Goal: Transaction & Acquisition: Book appointment/travel/reservation

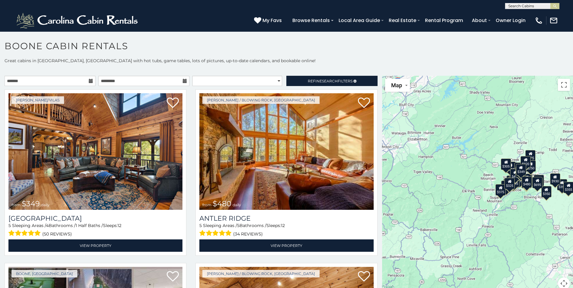
click at [90, 81] on icon at bounding box center [91, 81] width 4 height 4
click at [89, 81] on icon at bounding box center [91, 81] width 4 height 4
click at [90, 82] on icon at bounding box center [91, 81] width 4 height 4
click at [222, 83] on select "**********" at bounding box center [237, 81] width 90 height 10
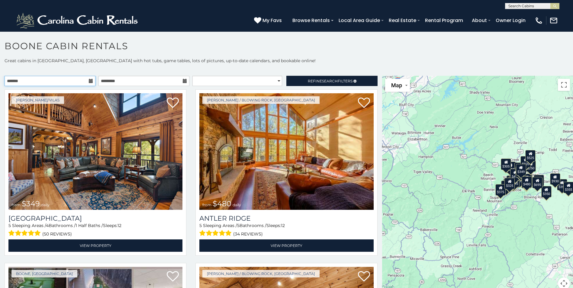
click at [90, 83] on input "text" at bounding box center [50, 81] width 91 height 10
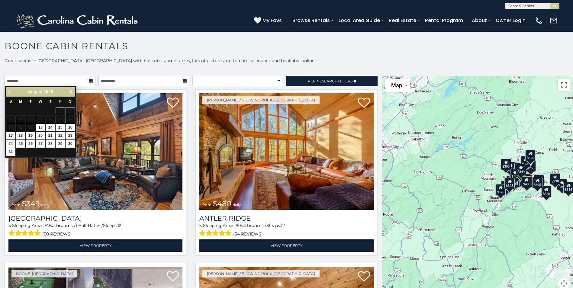
click at [71, 92] on span "Next" at bounding box center [71, 91] width 5 height 5
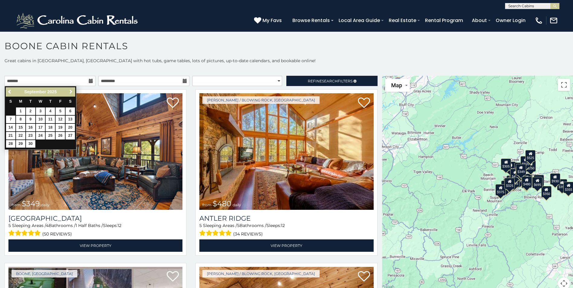
click at [71, 92] on span "Next" at bounding box center [71, 91] width 5 height 5
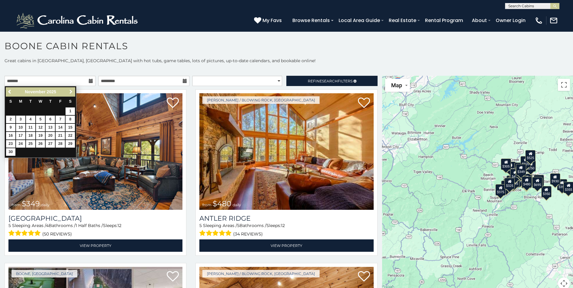
click at [71, 92] on span "Next" at bounding box center [71, 91] width 5 height 5
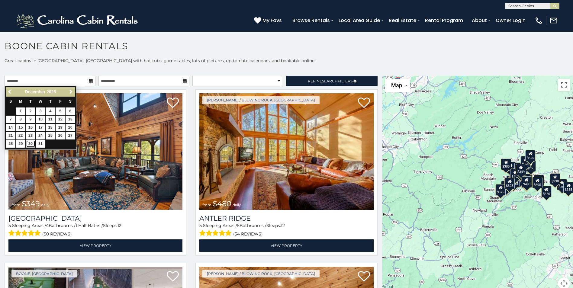
click at [31, 141] on link "30" at bounding box center [30, 144] width 9 height 8
type input "**********"
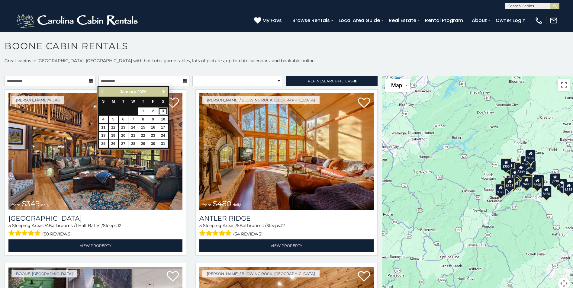
click at [164, 109] on link "3" at bounding box center [162, 112] width 9 height 8
type input "**********"
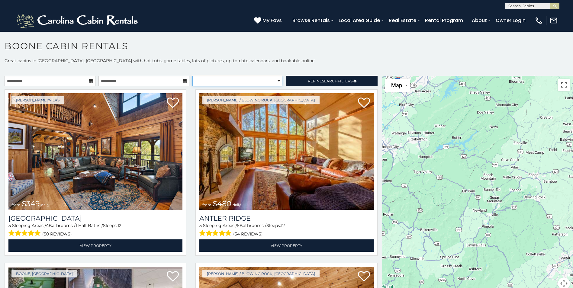
click at [272, 83] on select "**********" at bounding box center [237, 81] width 90 height 10
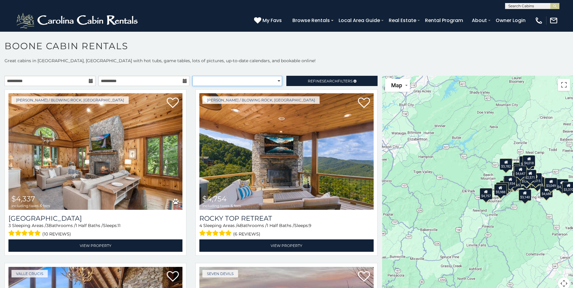
select select "**********"
click at [192, 76] on select "**********" at bounding box center [237, 81] width 90 height 10
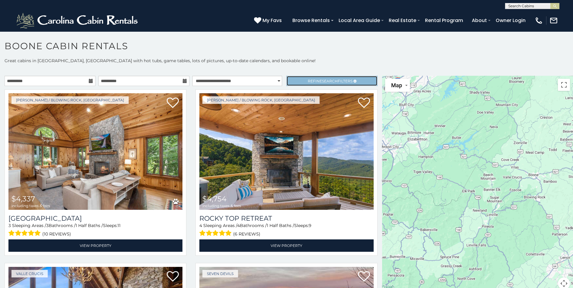
click at [315, 80] on span "Refine Search Filters" at bounding box center [330, 81] width 45 height 5
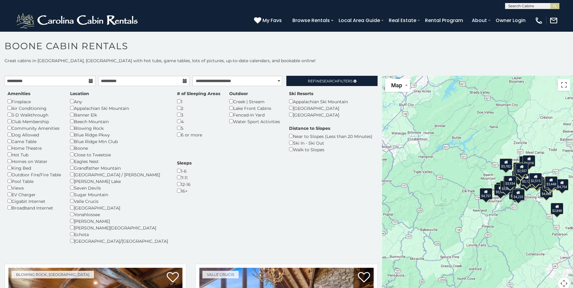
click at [7, 143] on div "Amenities Fireplace Air Conditioning 3-D Walkthrough Club Membership Community …" at bounding box center [34, 151] width 63 height 121
click at [322, 80] on span "Search" at bounding box center [330, 81] width 16 height 5
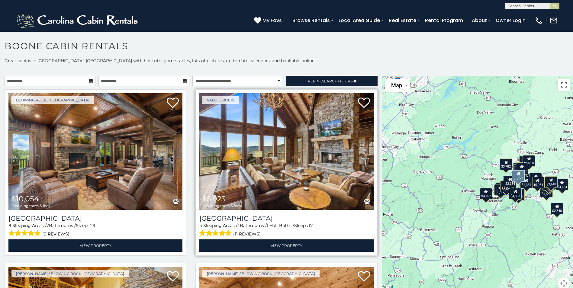
click at [289, 166] on img at bounding box center [286, 151] width 174 height 117
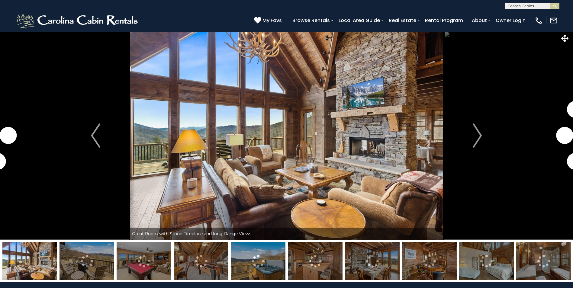
click at [480, 136] on img "Next" at bounding box center [477, 136] width 9 height 24
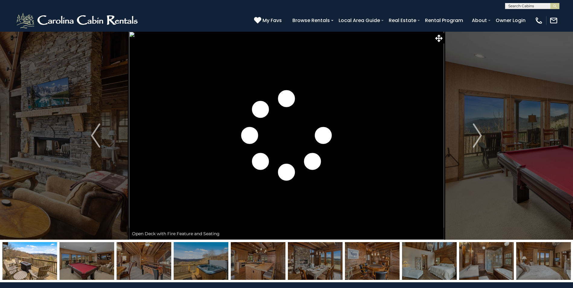
click at [480, 136] on img "Next" at bounding box center [477, 136] width 9 height 24
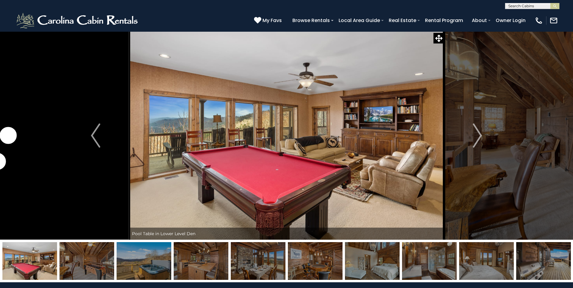
click at [480, 136] on img "Next" at bounding box center [477, 136] width 9 height 24
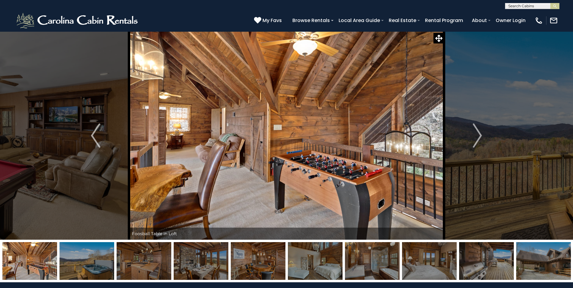
click at [480, 136] on img "Next" at bounding box center [477, 136] width 9 height 24
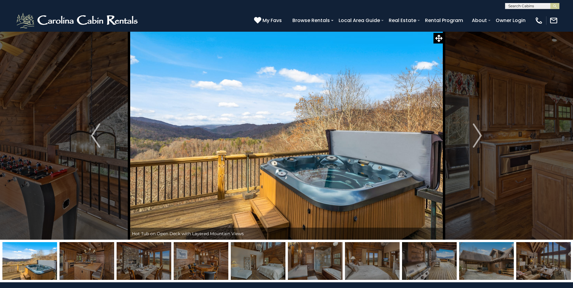
click at [480, 136] on img "Next" at bounding box center [477, 136] width 9 height 24
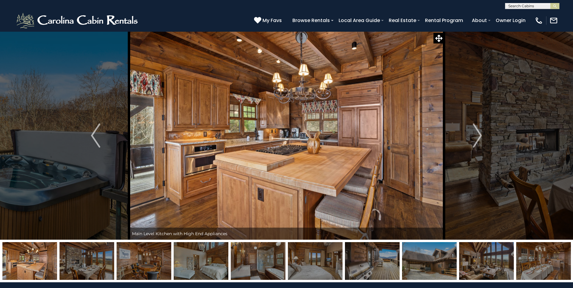
click at [480, 136] on img "Next" at bounding box center [477, 136] width 9 height 24
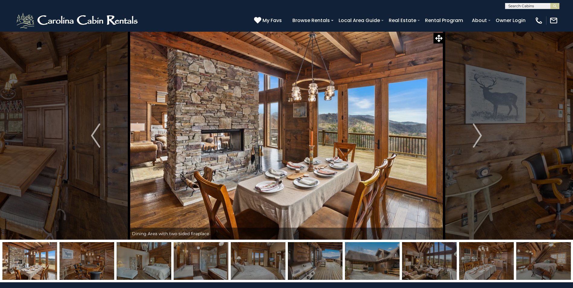
click at [480, 136] on img "Next" at bounding box center [477, 136] width 9 height 24
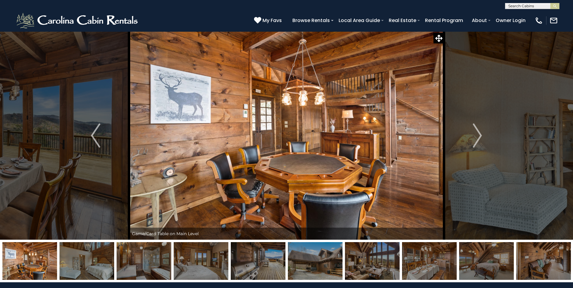
click at [480, 136] on img "Next" at bounding box center [477, 136] width 9 height 24
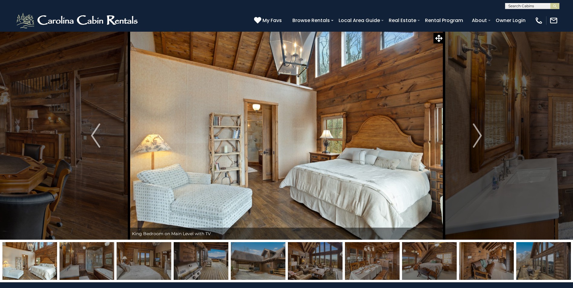
click at [480, 136] on img "Next" at bounding box center [477, 136] width 9 height 24
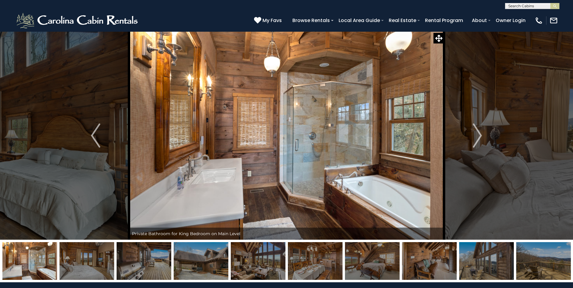
click at [480, 136] on img "Next" at bounding box center [477, 136] width 9 height 24
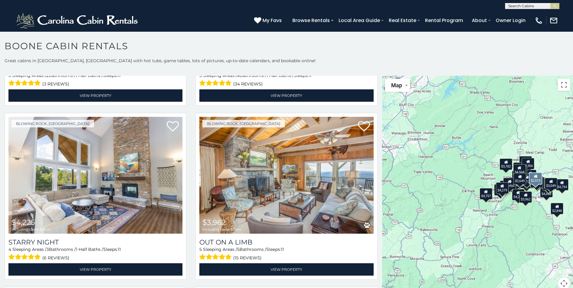
scroll to position [2373, 0]
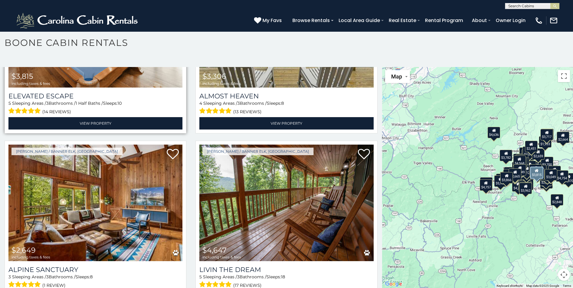
scroll to position [1346, 0]
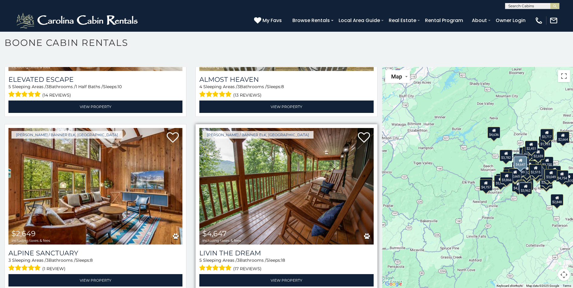
click at [299, 167] on img at bounding box center [286, 186] width 174 height 117
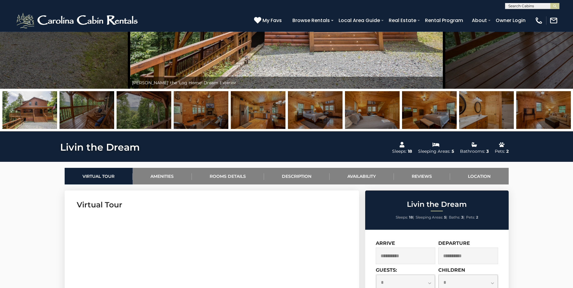
scroll to position [30, 0]
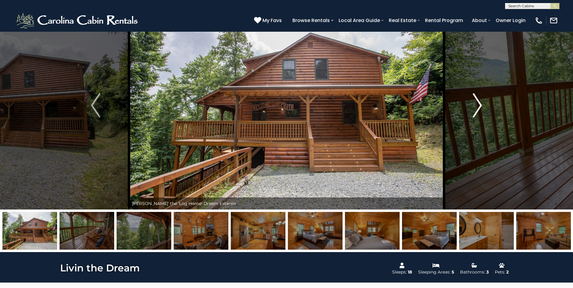
click at [479, 104] on img "Next" at bounding box center [477, 105] width 9 height 24
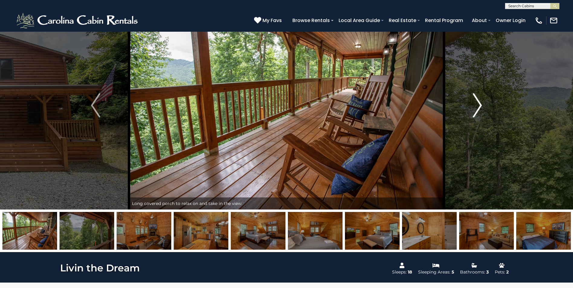
click at [479, 104] on img "Next" at bounding box center [477, 105] width 9 height 24
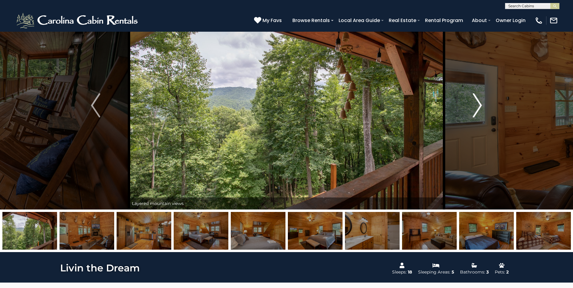
click at [479, 104] on img "Next" at bounding box center [477, 105] width 9 height 24
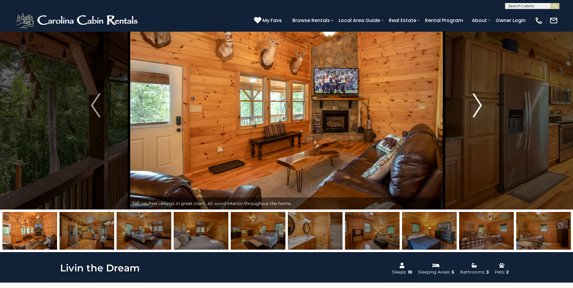
click at [479, 104] on img "Next" at bounding box center [477, 105] width 9 height 24
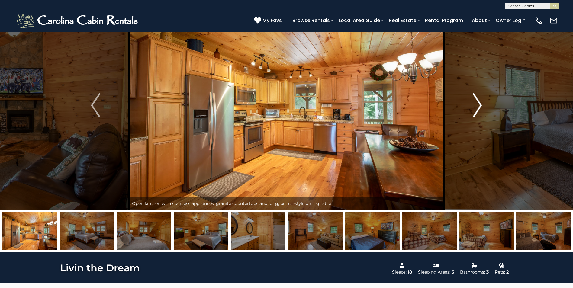
click at [479, 104] on img "Next" at bounding box center [477, 105] width 9 height 24
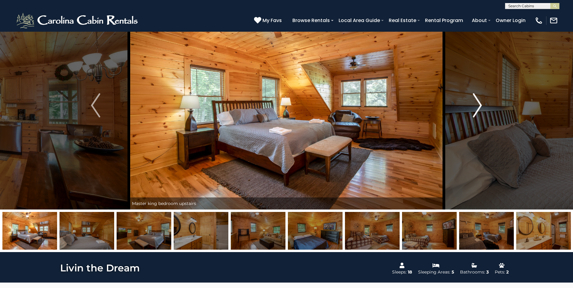
click at [479, 104] on img "Next" at bounding box center [477, 105] width 9 height 24
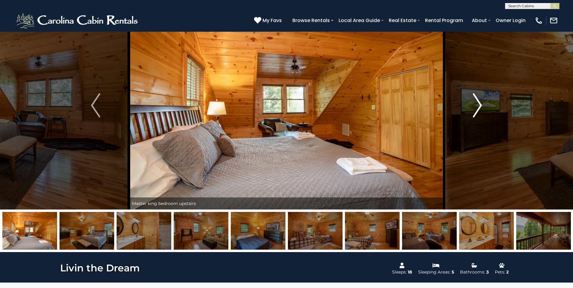
click at [479, 104] on img "Next" at bounding box center [477, 105] width 9 height 24
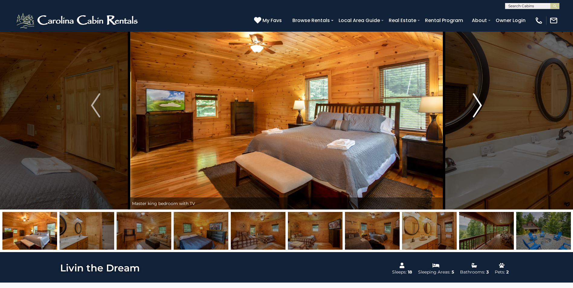
click at [479, 104] on img "Next" at bounding box center [477, 105] width 9 height 24
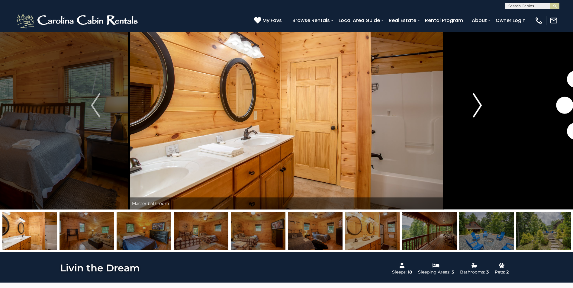
click at [479, 104] on img "Next" at bounding box center [477, 105] width 9 height 24
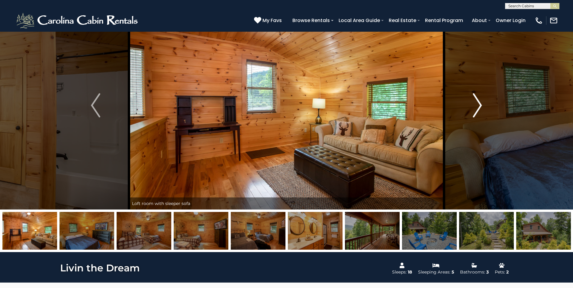
click at [479, 104] on img "Next" at bounding box center [477, 105] width 9 height 24
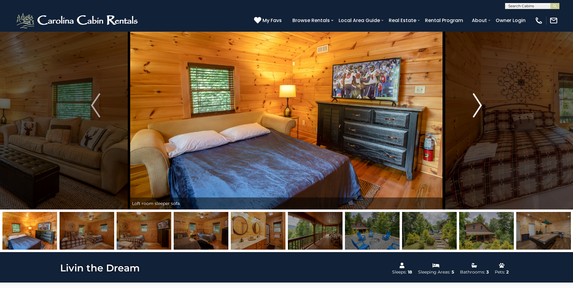
click at [479, 104] on img "Next" at bounding box center [477, 105] width 9 height 24
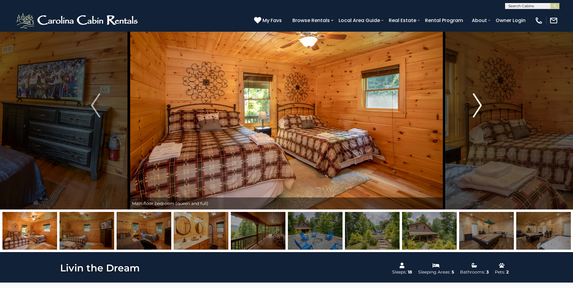
click at [479, 104] on img "Next" at bounding box center [477, 105] width 9 height 24
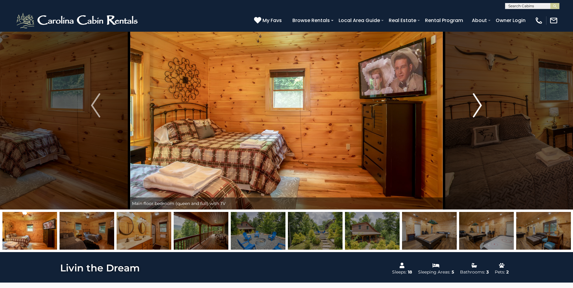
click at [479, 104] on img "Next" at bounding box center [477, 105] width 9 height 24
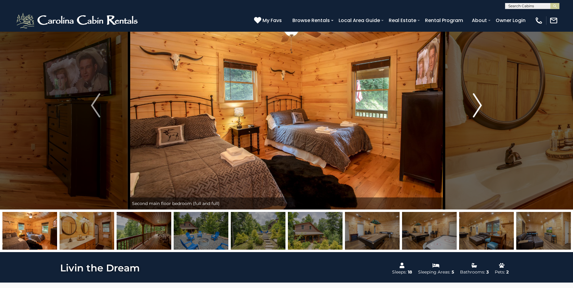
click at [479, 104] on img "Next" at bounding box center [477, 105] width 9 height 24
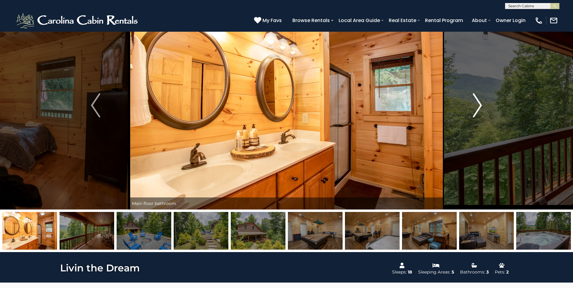
click at [479, 104] on img "Next" at bounding box center [477, 105] width 9 height 24
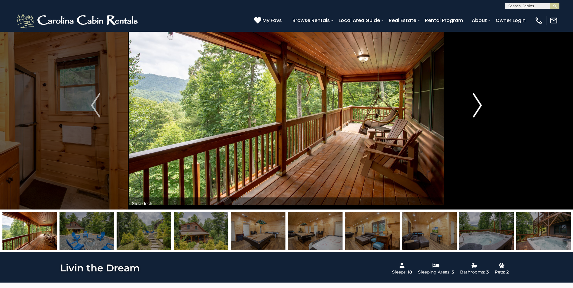
click at [479, 104] on img "Next" at bounding box center [477, 105] width 9 height 24
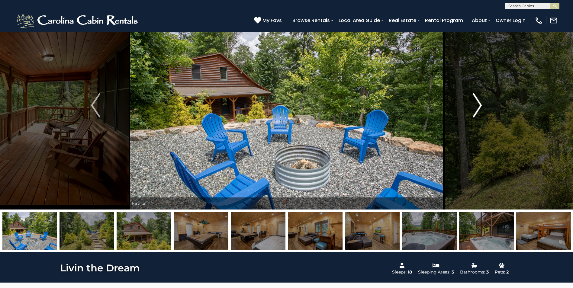
click at [479, 104] on img "Next" at bounding box center [477, 105] width 9 height 24
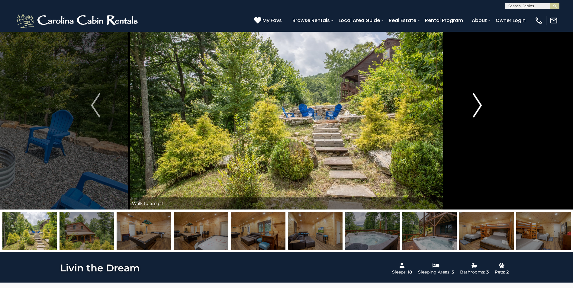
click at [479, 104] on img "Next" at bounding box center [477, 105] width 9 height 24
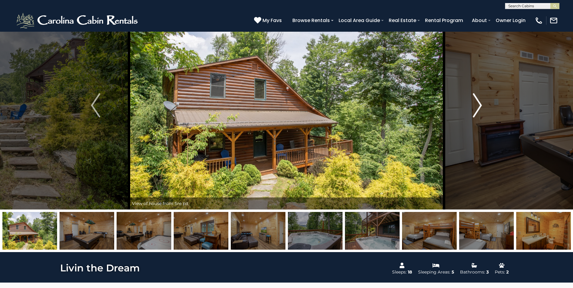
click at [479, 104] on img "Next" at bounding box center [477, 105] width 9 height 24
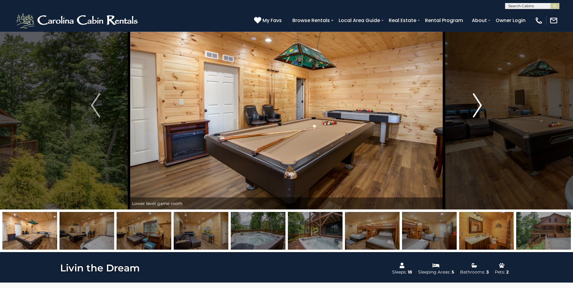
click at [479, 104] on img "Next" at bounding box center [477, 105] width 9 height 24
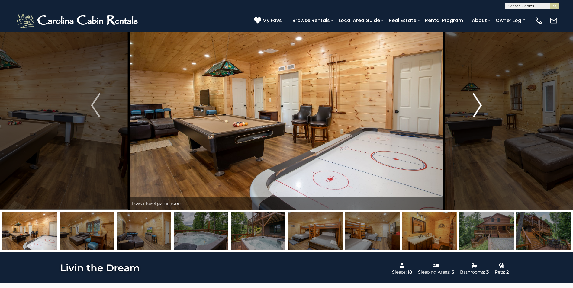
click at [479, 104] on img "Next" at bounding box center [477, 105] width 9 height 24
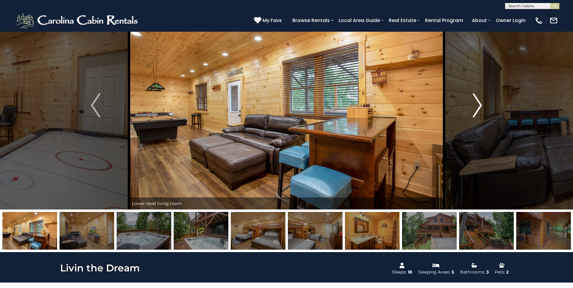
click at [479, 104] on img "Next" at bounding box center [477, 105] width 9 height 24
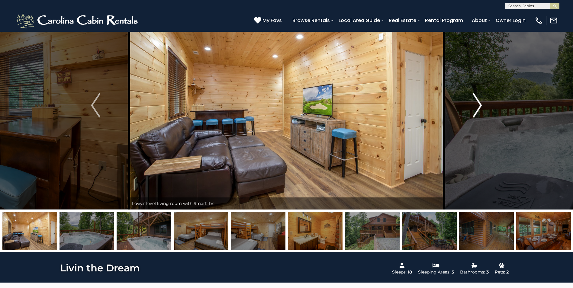
click at [479, 104] on img "Next" at bounding box center [477, 105] width 9 height 24
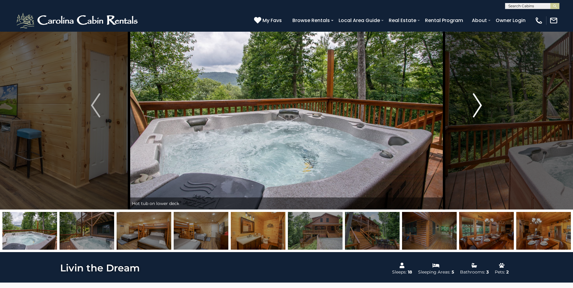
click at [479, 104] on img "Next" at bounding box center [477, 105] width 9 height 24
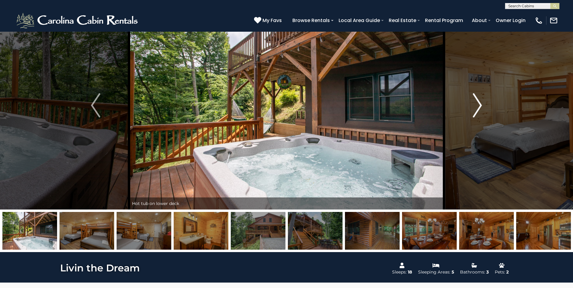
click at [479, 104] on img "Next" at bounding box center [477, 105] width 9 height 24
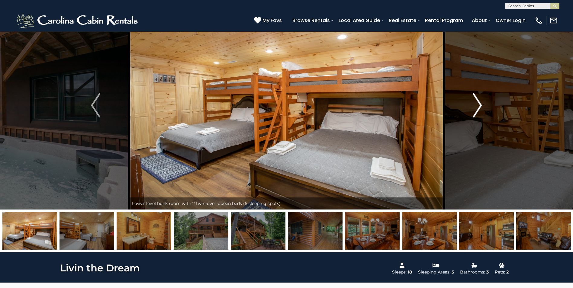
click at [479, 104] on img "Next" at bounding box center [477, 105] width 9 height 24
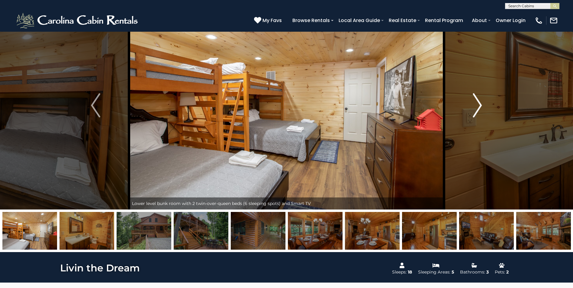
click at [479, 104] on img "Next" at bounding box center [477, 105] width 9 height 24
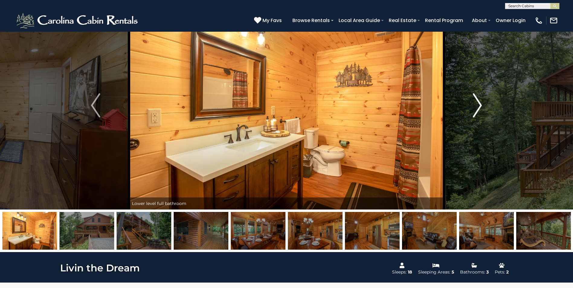
click at [479, 104] on img "Next" at bounding box center [477, 105] width 9 height 24
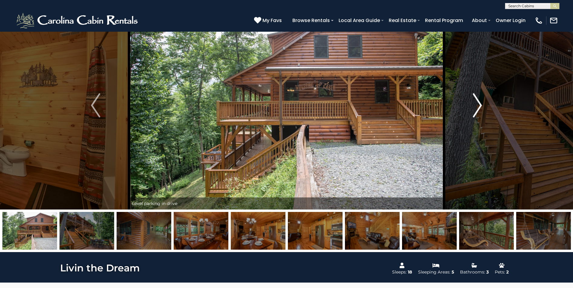
click at [479, 104] on img "Next" at bounding box center [477, 105] width 9 height 24
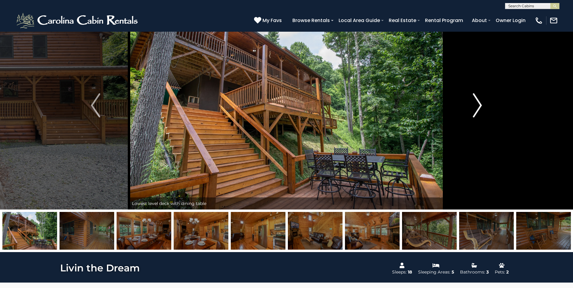
click at [479, 104] on img "Next" at bounding box center [477, 105] width 9 height 24
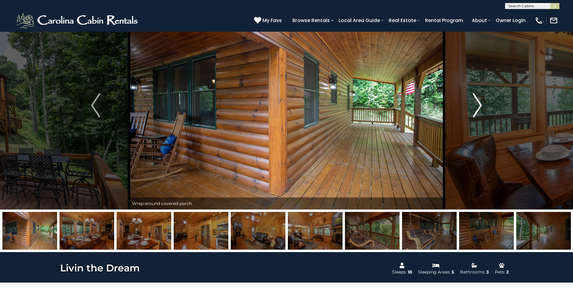
click at [479, 104] on img "Next" at bounding box center [477, 105] width 9 height 24
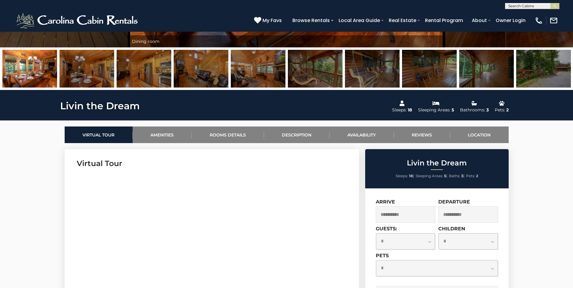
scroll to position [121, 0]
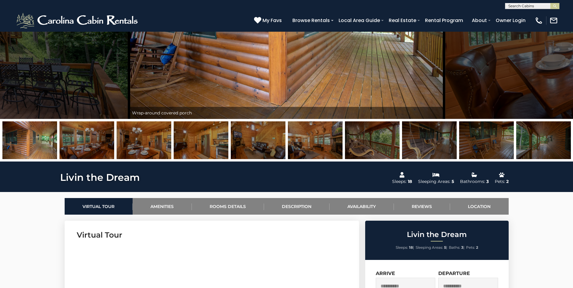
drag, startPoint x: 47, startPoint y: 130, endPoint x: 644, endPoint y: 164, distance: 597.5
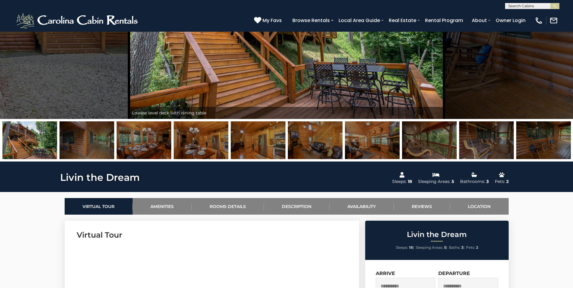
drag, startPoint x: 104, startPoint y: 142, endPoint x: 651, endPoint y: 153, distance: 547.4
drag, startPoint x: 151, startPoint y: 146, endPoint x: 577, endPoint y: 152, distance: 425.9
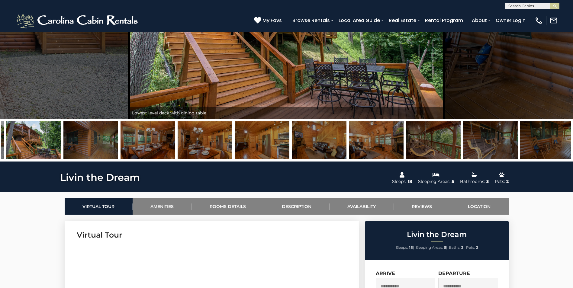
drag, startPoint x: 63, startPoint y: 141, endPoint x: 449, endPoint y: 141, distance: 386.3
click at [118, 141] on img at bounding box center [90, 140] width 55 height 38
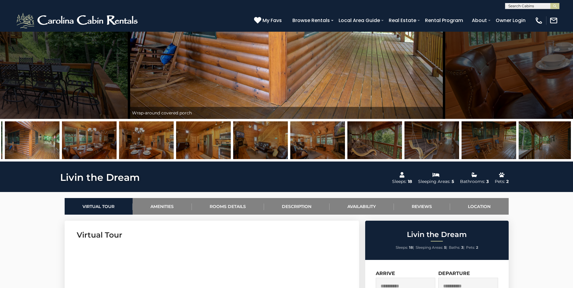
drag, startPoint x: 82, startPoint y: 146, endPoint x: 521, endPoint y: 146, distance: 438.9
click at [117, 146] on img at bounding box center [89, 140] width 55 height 38
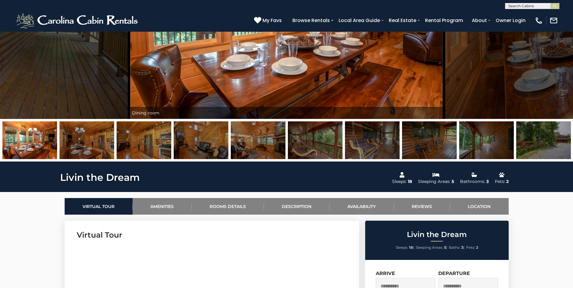
drag, startPoint x: 183, startPoint y: 146, endPoint x: 564, endPoint y: 127, distance: 381.0
click at [171, 127] on img at bounding box center [144, 140] width 55 height 38
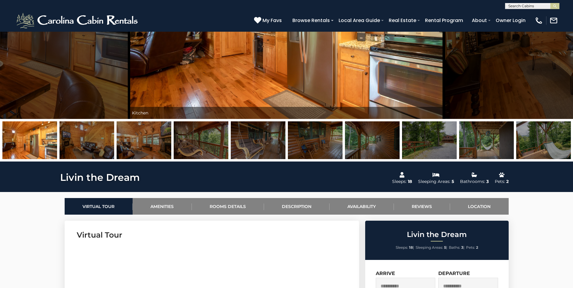
drag, startPoint x: 490, startPoint y: 134, endPoint x: 529, endPoint y: 134, distance: 39.6
click at [343, 134] on img at bounding box center [315, 140] width 55 height 38
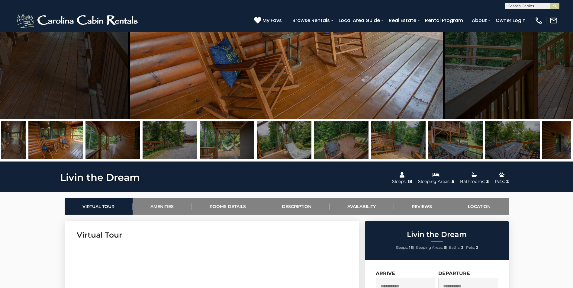
drag, startPoint x: 406, startPoint y: 142, endPoint x: 577, endPoint y: 142, distance: 171.6
click at [483, 142] on img at bounding box center [455, 140] width 55 height 38
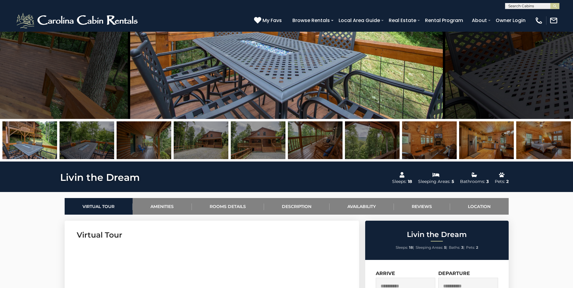
drag, startPoint x: 634, startPoint y: 138, endPoint x: 716, endPoint y: 138, distance: 81.5
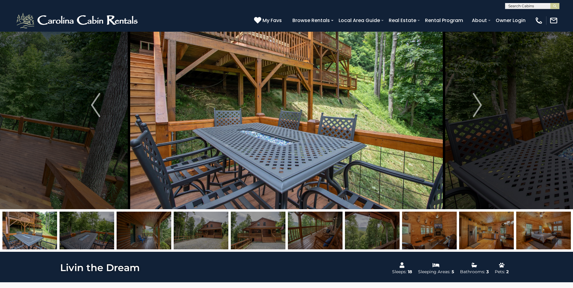
scroll to position [0, 0]
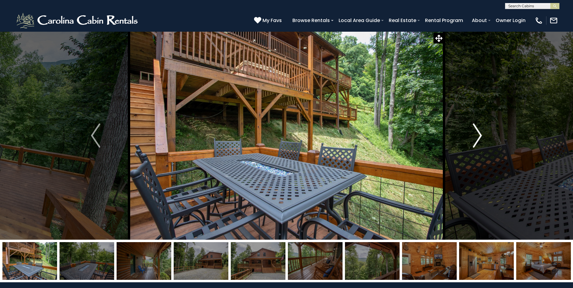
click at [481, 130] on img "Next" at bounding box center [477, 136] width 9 height 24
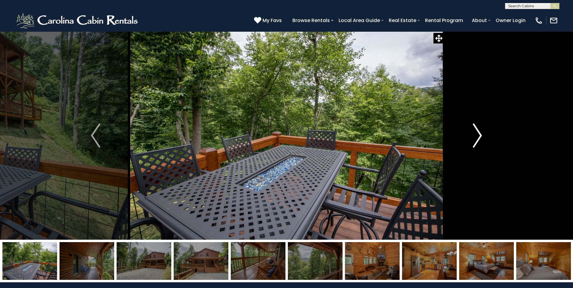
click at [481, 130] on img "Next" at bounding box center [477, 136] width 9 height 24
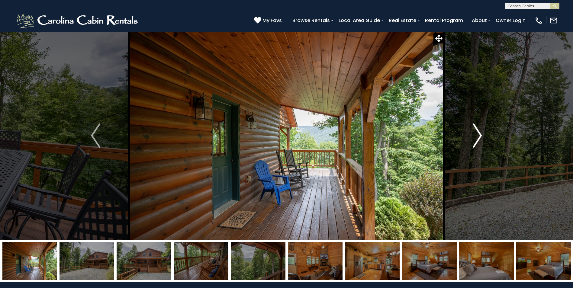
click at [481, 130] on img "Next" at bounding box center [477, 136] width 9 height 24
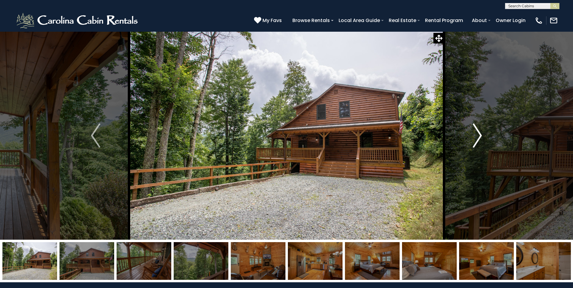
click at [481, 130] on img "Next" at bounding box center [477, 136] width 9 height 24
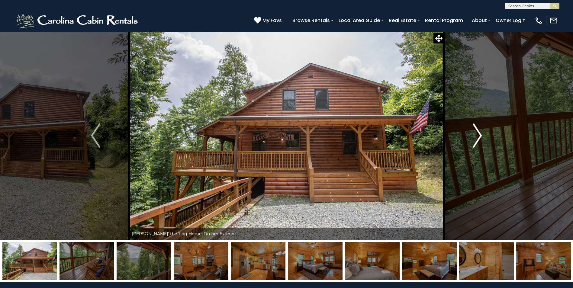
click at [481, 130] on img "Next" at bounding box center [477, 136] width 9 height 24
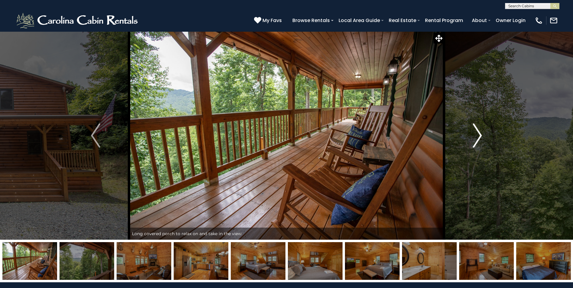
click at [481, 130] on img "Next" at bounding box center [477, 136] width 9 height 24
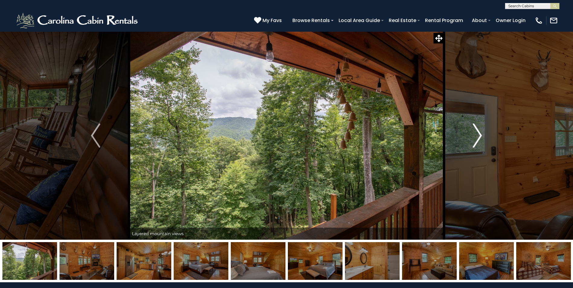
click at [481, 130] on img "Next" at bounding box center [477, 136] width 9 height 24
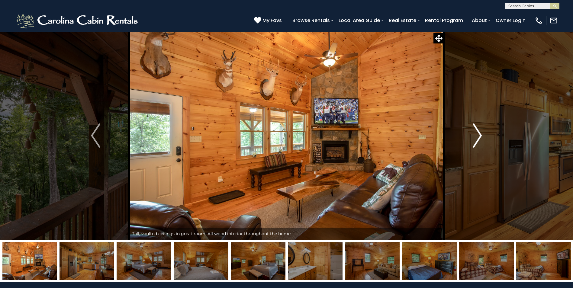
click at [481, 130] on img "Next" at bounding box center [477, 136] width 9 height 24
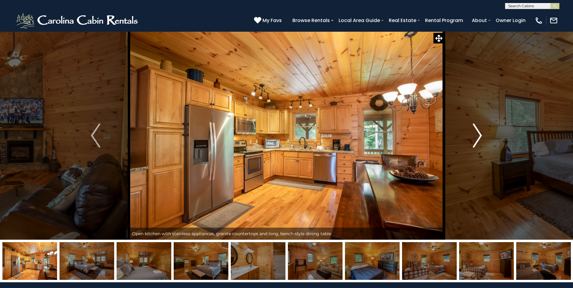
click at [481, 130] on img "Next" at bounding box center [477, 136] width 9 height 24
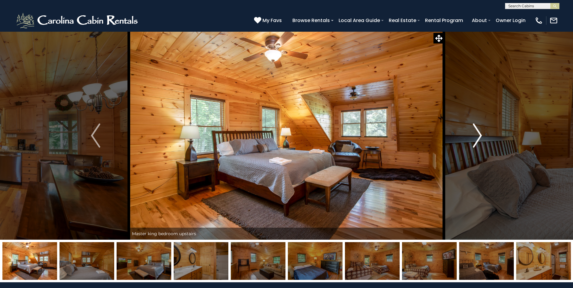
click at [481, 130] on img "Next" at bounding box center [477, 136] width 9 height 24
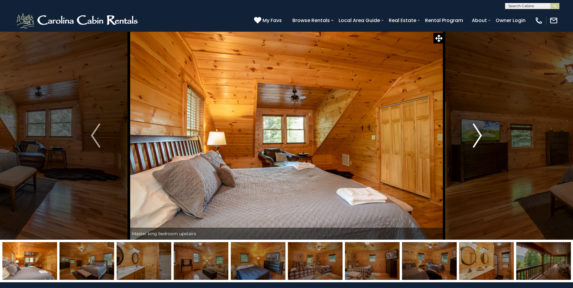
click at [481, 130] on img "Next" at bounding box center [477, 136] width 9 height 24
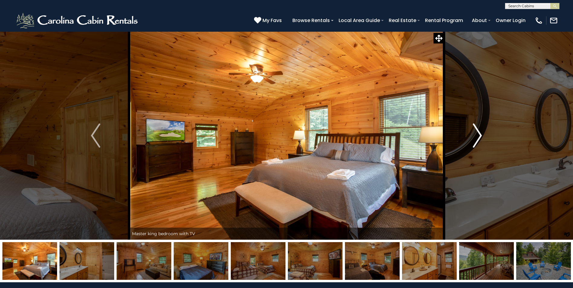
click at [481, 130] on img "Next" at bounding box center [477, 136] width 9 height 24
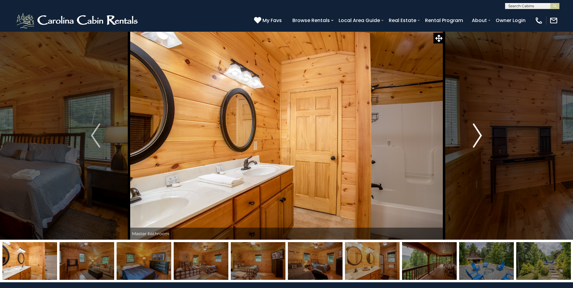
click at [481, 130] on img "Next" at bounding box center [477, 136] width 9 height 24
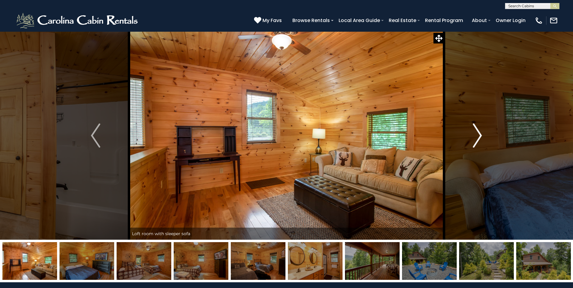
click at [481, 130] on img "Next" at bounding box center [477, 136] width 9 height 24
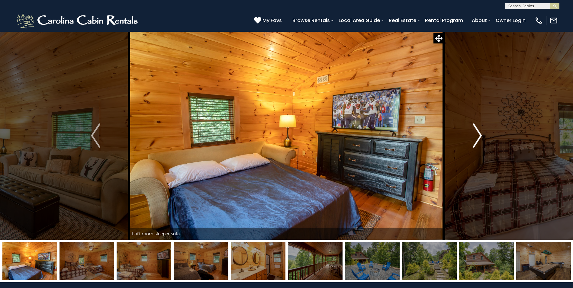
click at [481, 130] on img "Next" at bounding box center [477, 136] width 9 height 24
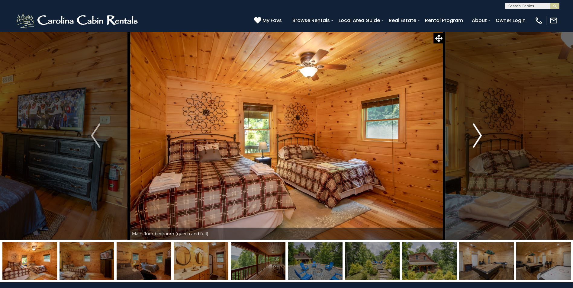
click at [481, 130] on img "Next" at bounding box center [477, 136] width 9 height 24
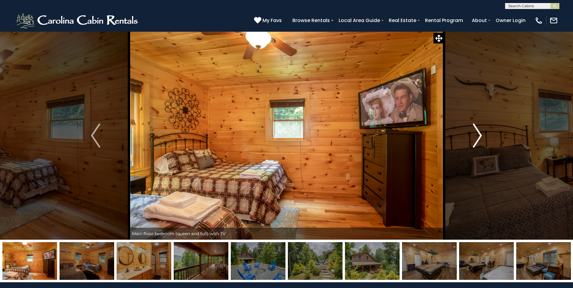
click at [481, 130] on img "Next" at bounding box center [477, 136] width 9 height 24
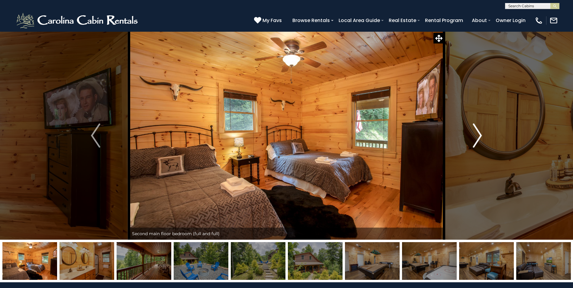
click at [481, 130] on img "Next" at bounding box center [477, 136] width 9 height 24
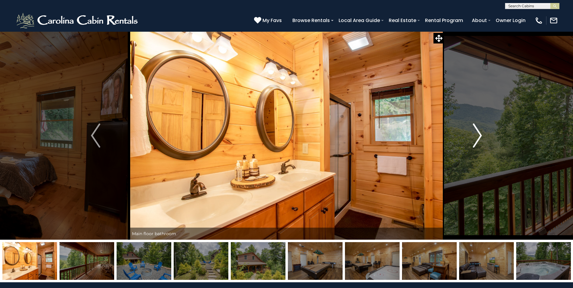
click at [481, 130] on img "Next" at bounding box center [477, 136] width 9 height 24
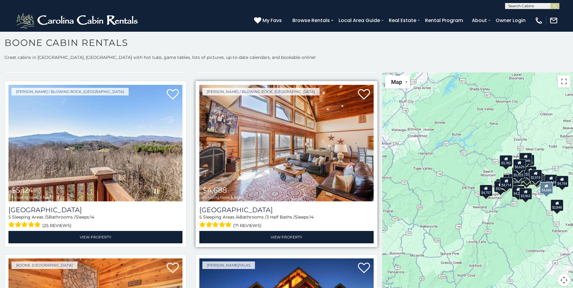
scroll to position [513, 0]
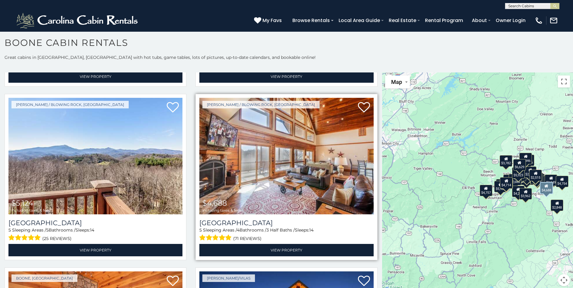
click at [322, 166] on img at bounding box center [286, 156] width 174 height 117
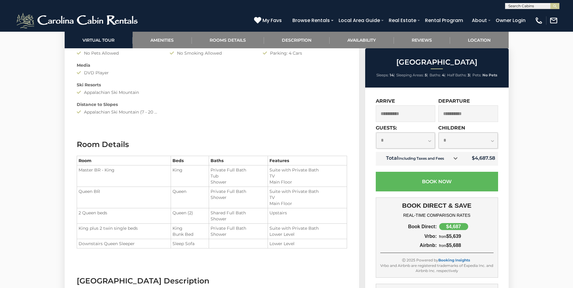
scroll to position [664, 0]
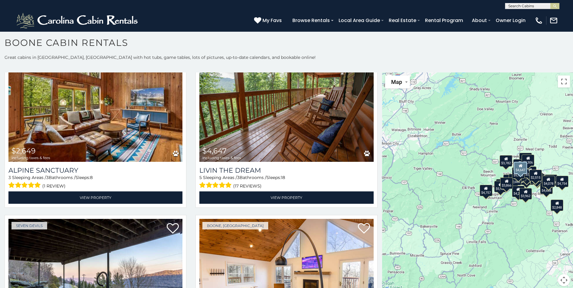
scroll to position [1510, 0]
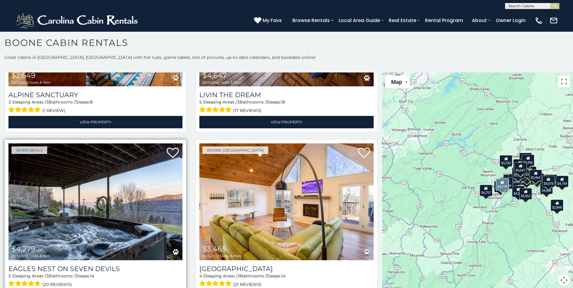
click at [156, 190] on img at bounding box center [95, 201] width 174 height 117
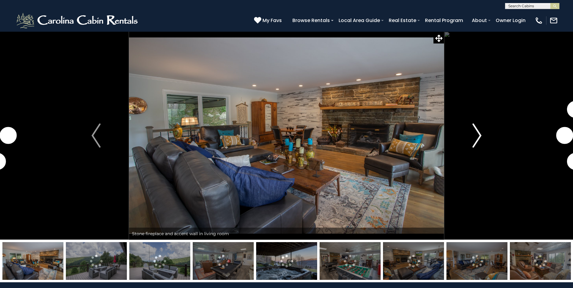
click at [478, 136] on img "Next" at bounding box center [476, 136] width 9 height 24
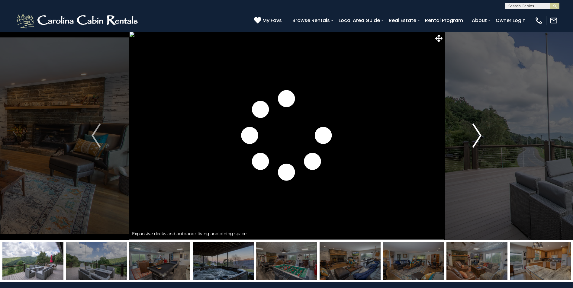
click at [478, 136] on img "Next" at bounding box center [476, 136] width 9 height 24
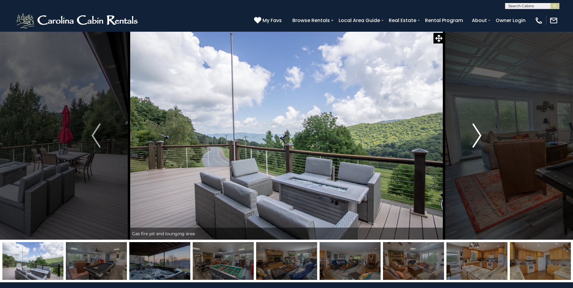
click at [478, 136] on img "Next" at bounding box center [476, 136] width 9 height 24
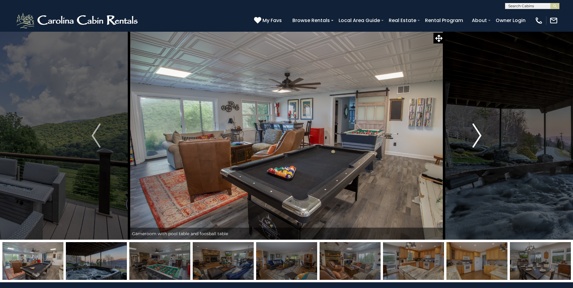
click at [478, 136] on img "Next" at bounding box center [476, 136] width 9 height 24
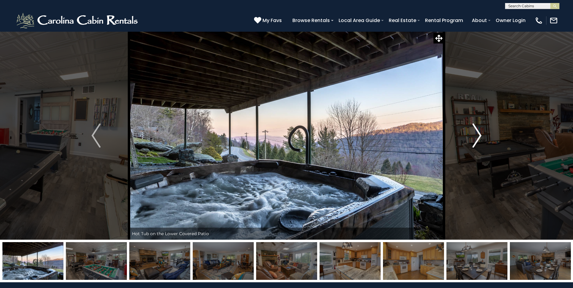
click at [478, 136] on img "Next" at bounding box center [476, 136] width 9 height 24
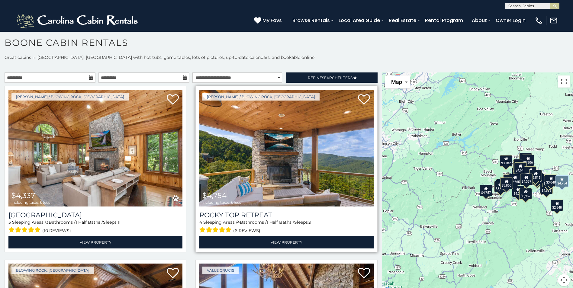
click at [237, 163] on img at bounding box center [286, 148] width 174 height 117
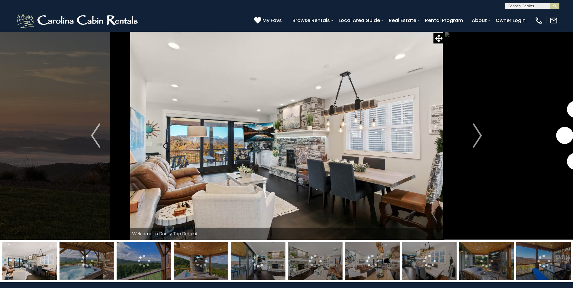
click at [540, 260] on img at bounding box center [543, 261] width 55 height 38
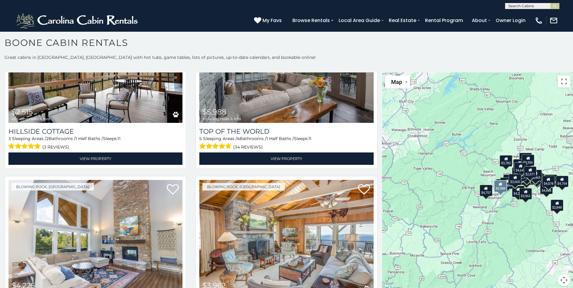
scroll to position [2175, 0]
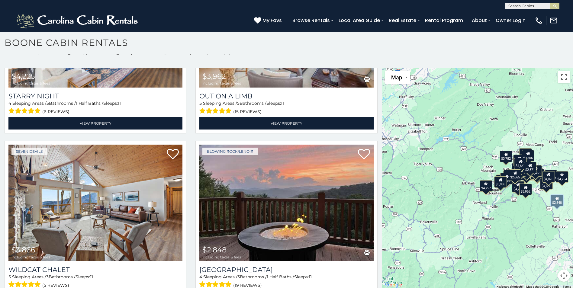
scroll to position [5, 0]
